Goal: Check status

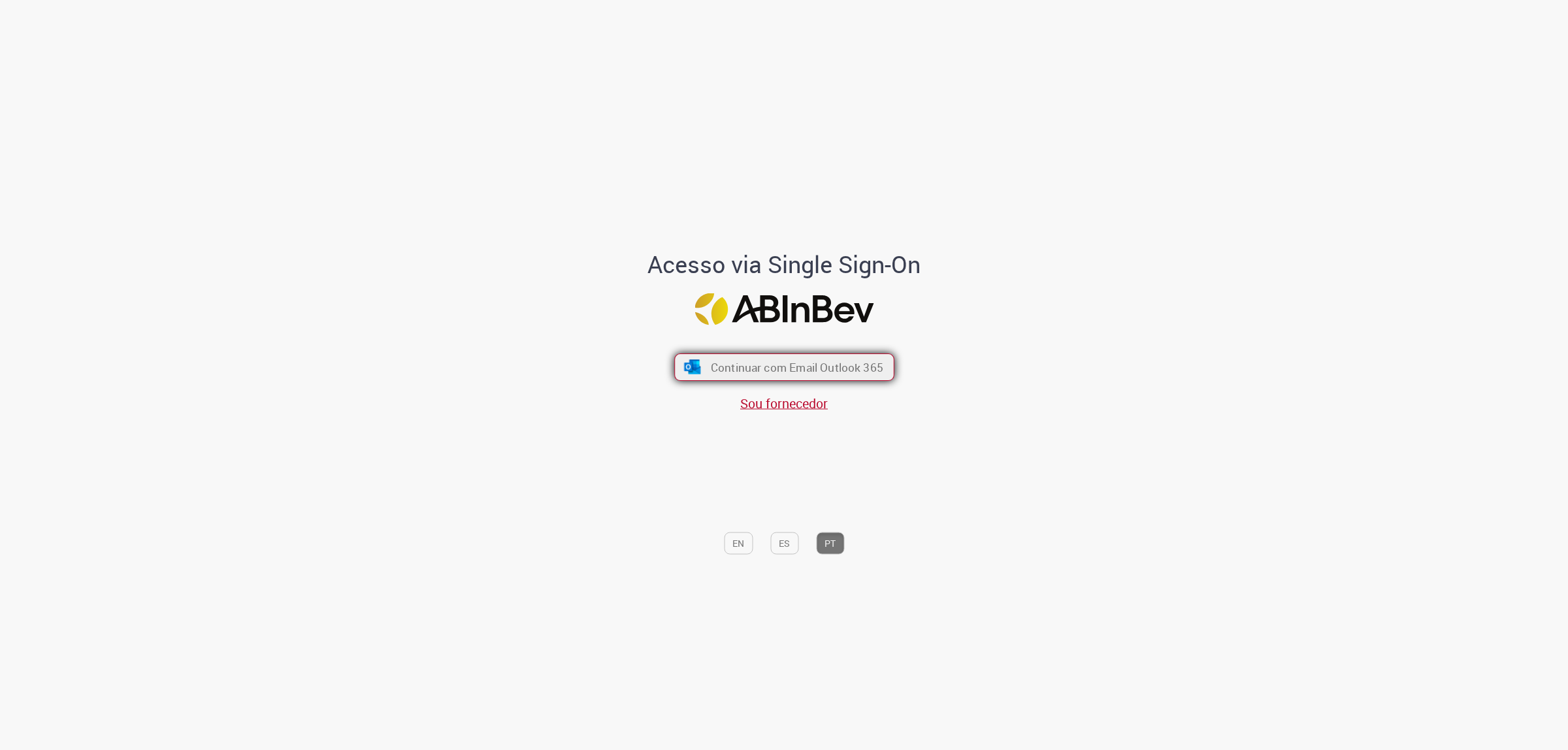
click at [729, 368] on span "Continuar com Email Outlook 365" at bounding box center [796, 366] width 173 height 15
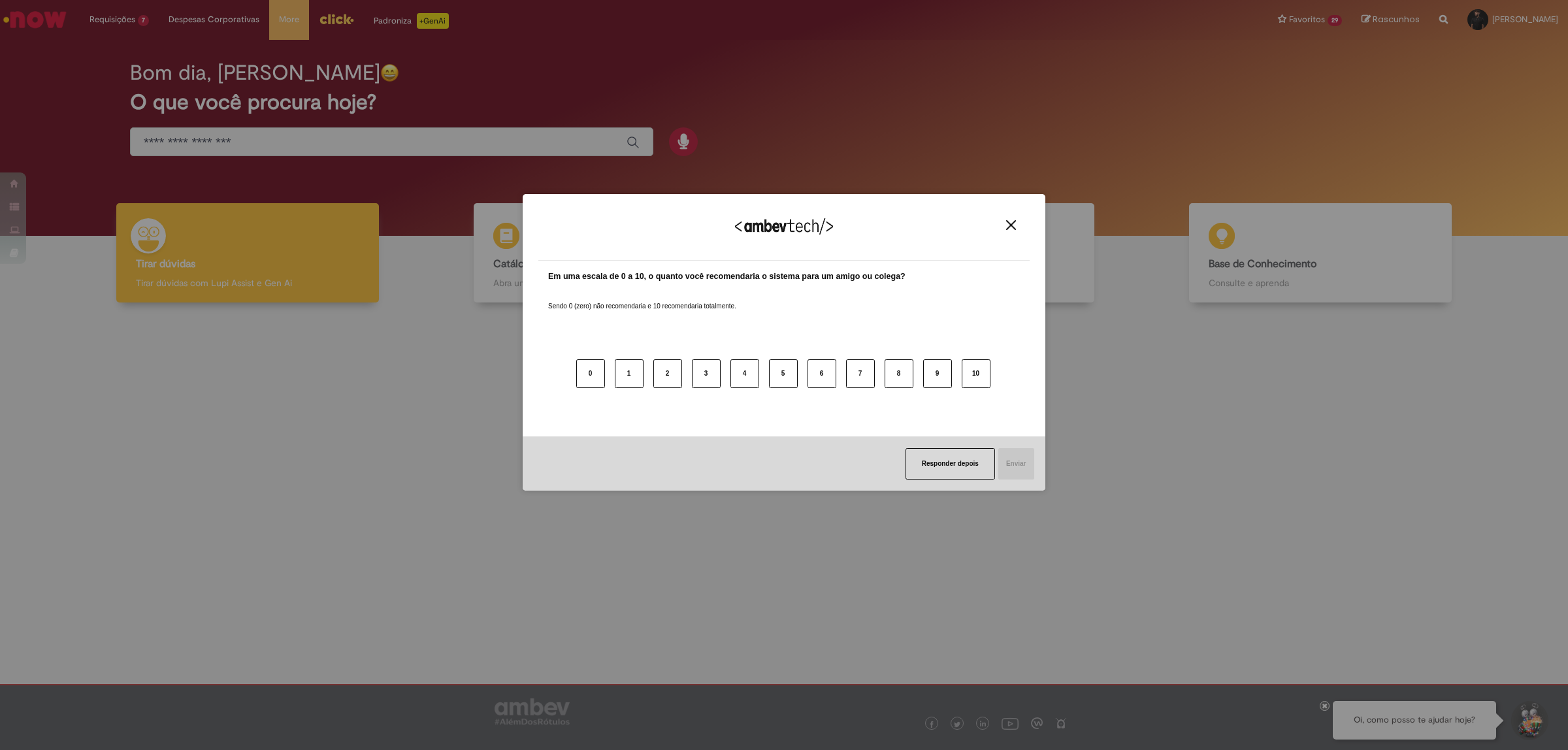
click at [1013, 224] on img "Close" at bounding box center [1011, 225] width 10 height 10
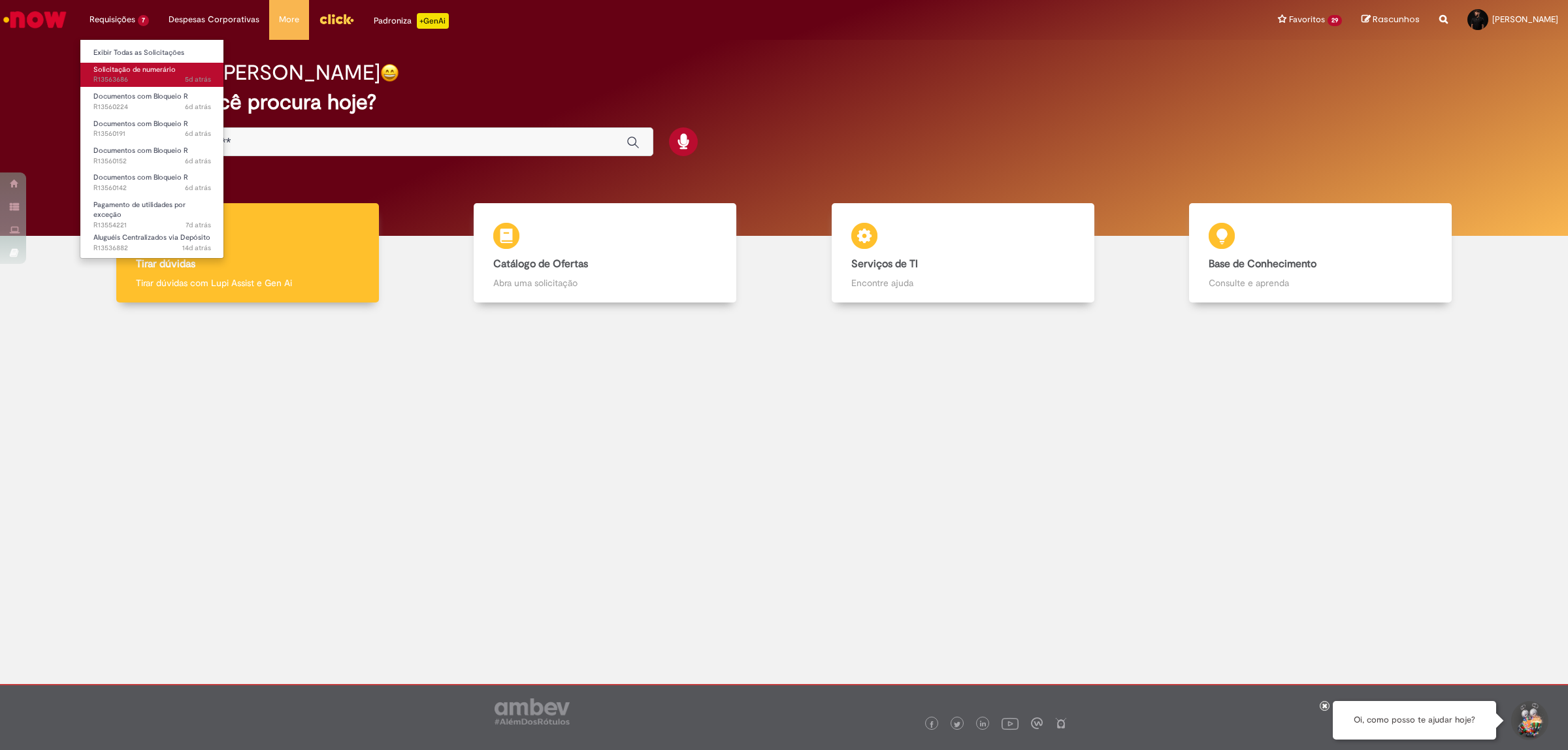
click at [160, 73] on span "Solicitação de numerário" at bounding box center [134, 70] width 82 height 10
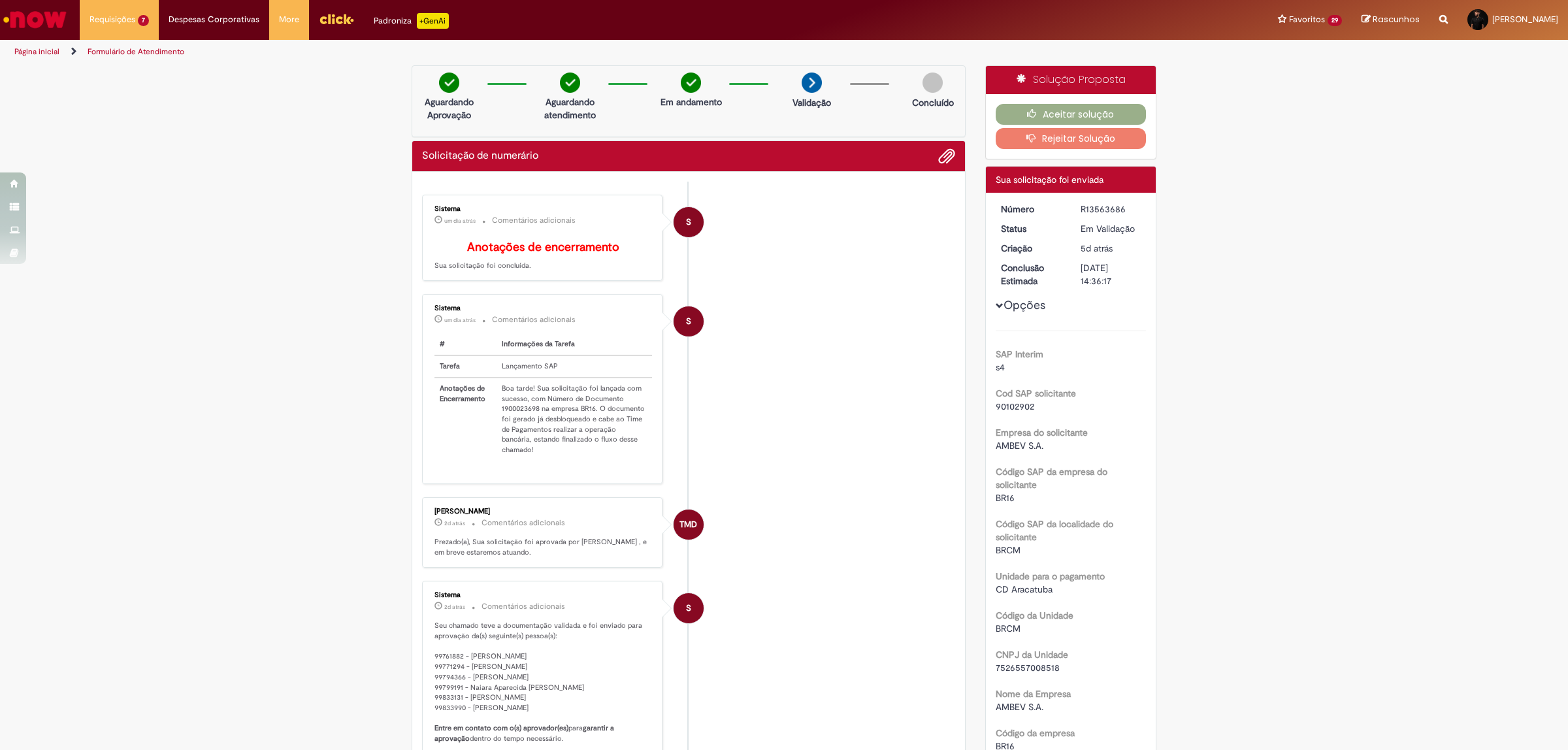
click at [124, 221] on span "7d atrás 7 dias atrás R13554221" at bounding box center [152, 225] width 117 height 11
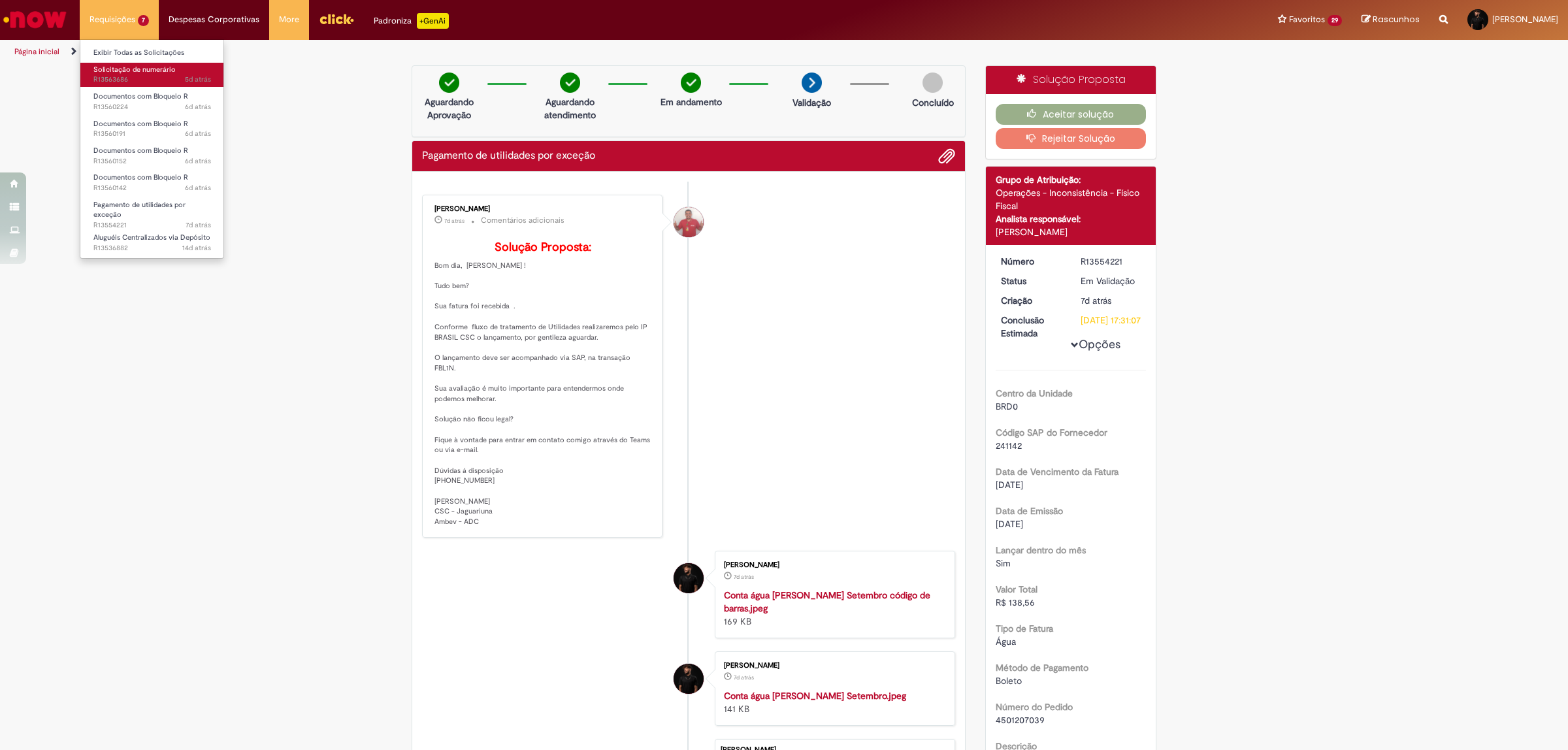
click at [134, 76] on span "5d atrás 5 dias atrás R13563686" at bounding box center [152, 80] width 117 height 11
